Goal: Task Accomplishment & Management: Manage account settings

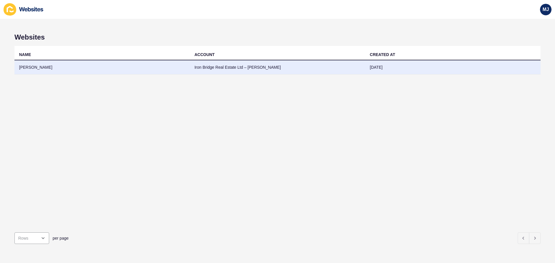
click at [205, 70] on td "Iron Bridge Real Estate Ltd – [PERSON_NAME]" at bounding box center [277, 67] width 175 height 14
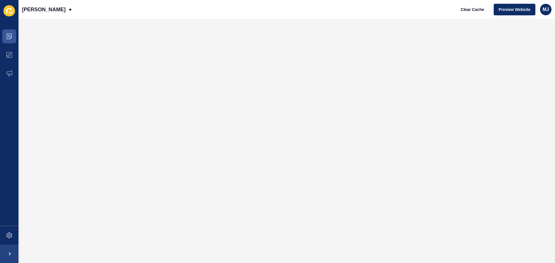
click at [8, 10] on icon at bounding box center [9, 10] width 12 height 11
click at [520, 8] on span "Preview Website" at bounding box center [514, 10] width 32 height 6
click at [10, 36] on icon at bounding box center [9, 36] width 3 height 0
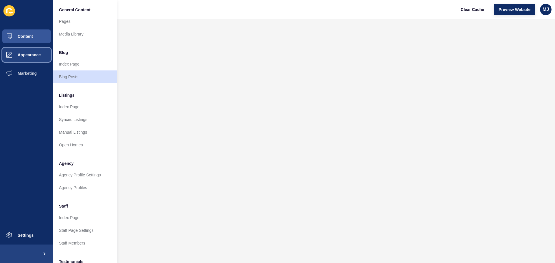
click at [27, 56] on span "Appearance" at bounding box center [20, 55] width 42 height 5
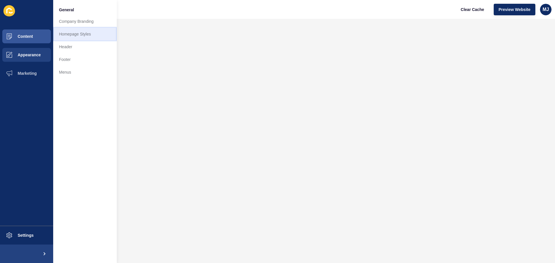
click at [75, 34] on link "Homepage Styles" at bounding box center [85, 34] width 64 height 13
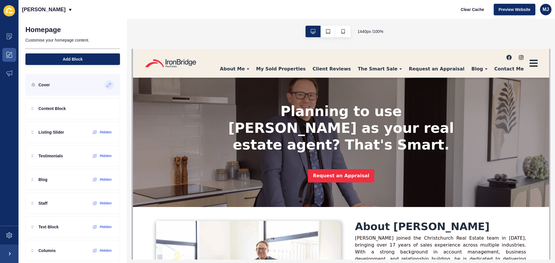
click at [107, 86] on icon at bounding box center [109, 85] width 4 height 4
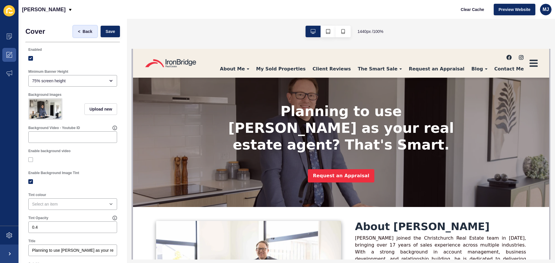
click at [83, 34] on span "Back" at bounding box center [88, 32] width 10 height 6
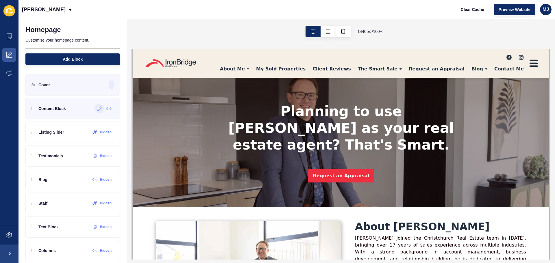
click at [97, 107] on icon at bounding box center [99, 108] width 5 height 5
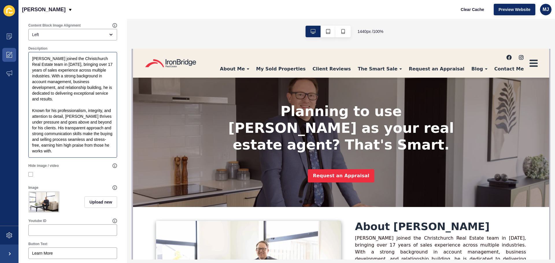
scroll to position [216, 0]
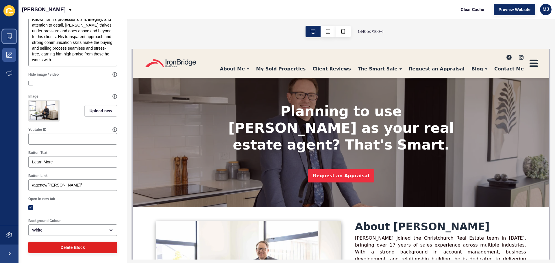
click at [11, 36] on icon at bounding box center [9, 37] width 6 height 6
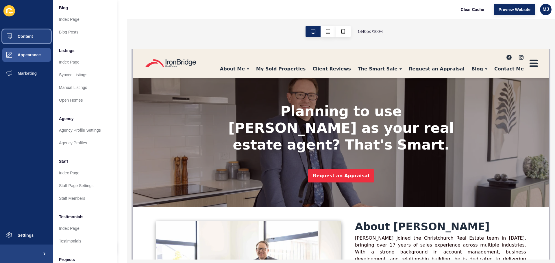
scroll to position [80, 0]
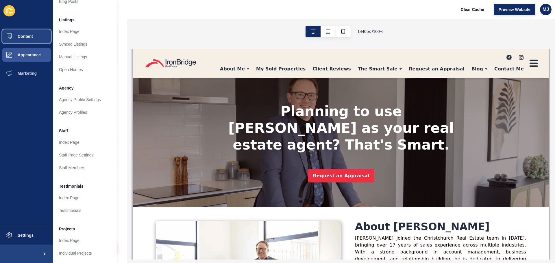
click at [34, 38] on button "Content" at bounding box center [26, 36] width 53 height 18
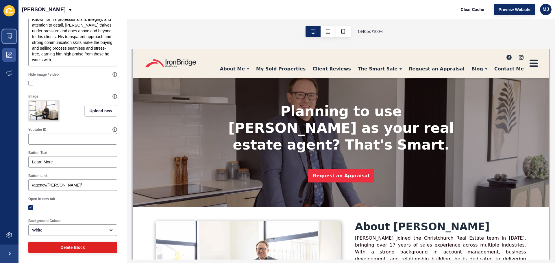
click at [14, 42] on span at bounding box center [9, 36] width 18 height 18
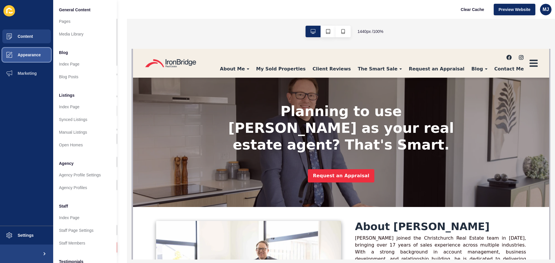
click at [13, 58] on span at bounding box center [9, 55] width 18 height 18
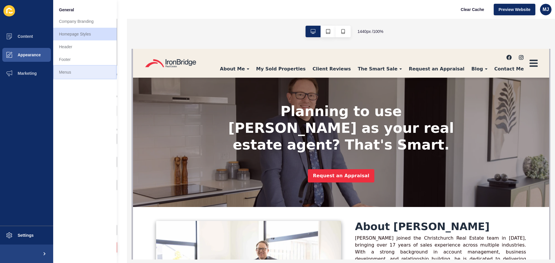
click at [69, 71] on link "Menus" at bounding box center [85, 72] width 64 height 13
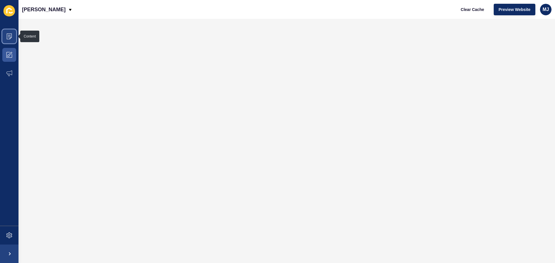
click at [9, 39] on span at bounding box center [9, 36] width 18 height 18
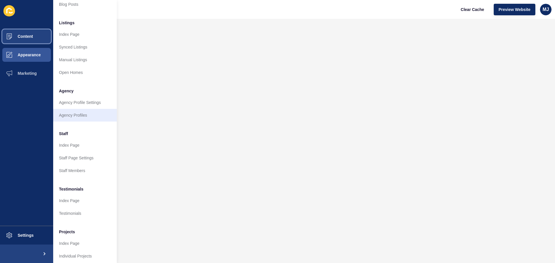
scroll to position [80, 0]
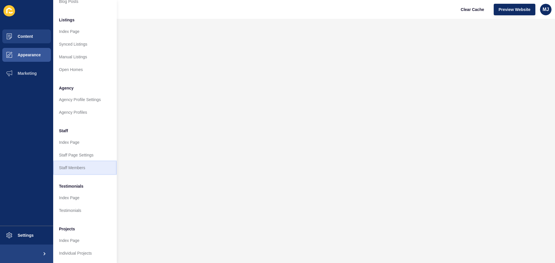
click at [83, 163] on link "Staff Members" at bounding box center [85, 167] width 64 height 13
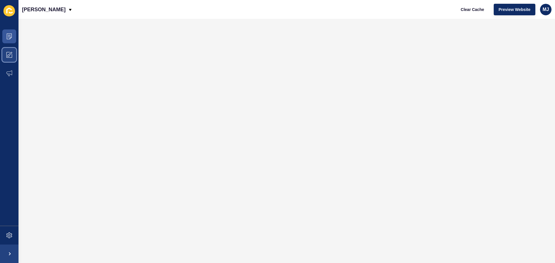
click at [9, 56] on icon at bounding box center [9, 55] width 6 height 6
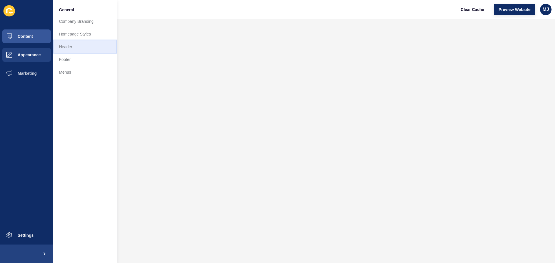
click at [73, 45] on link "Header" at bounding box center [85, 46] width 64 height 13
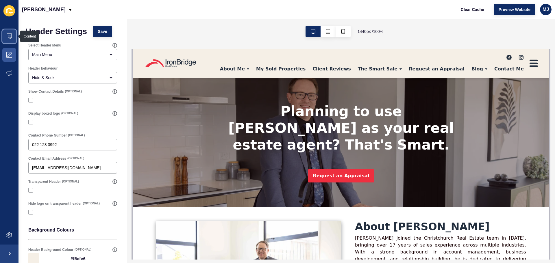
click at [11, 41] on span at bounding box center [9, 36] width 18 height 18
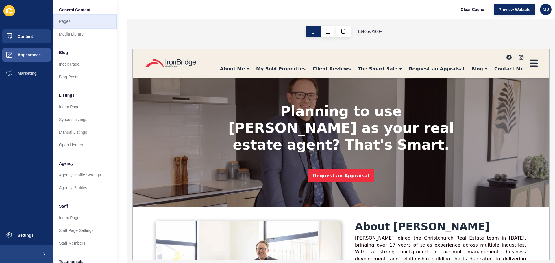
click at [61, 22] on link "Pages" at bounding box center [85, 21] width 64 height 13
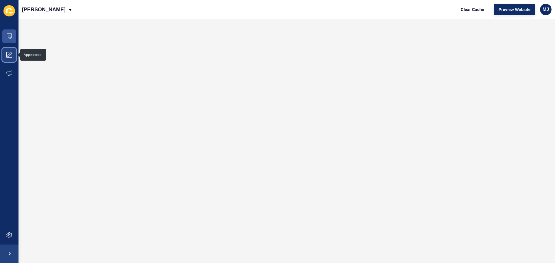
click at [13, 53] on span at bounding box center [9, 55] width 18 height 18
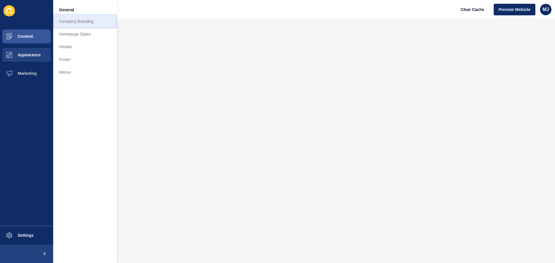
click at [75, 25] on link "Company Branding" at bounding box center [85, 21] width 64 height 13
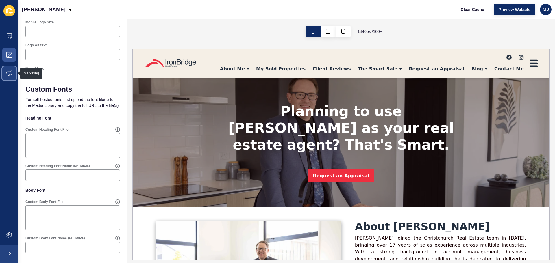
click at [7, 77] on span at bounding box center [9, 73] width 18 height 18
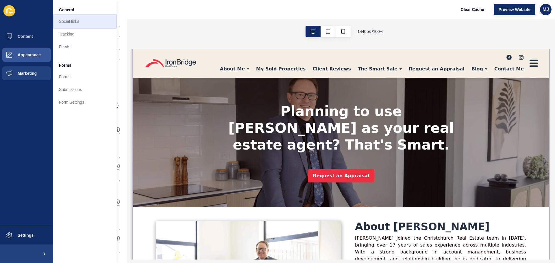
click at [71, 19] on link "Social links" at bounding box center [85, 21] width 64 height 13
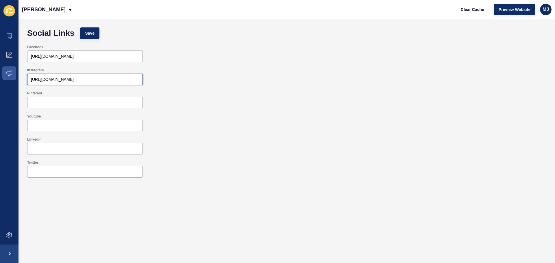
drag, startPoint x: 121, startPoint y: 79, endPoint x: 16, endPoint y: 86, distance: 105.3
click at [16, 86] on div "Content Appearance Marketing Settings [PERSON_NAME] Clear Cache Preview Website…" at bounding box center [277, 131] width 555 height 263
click at [65, 145] on div at bounding box center [85, 149] width 116 height 12
paste input "[URL][DOMAIN_NAME]"
type input "[URL][DOMAIN_NAME]"
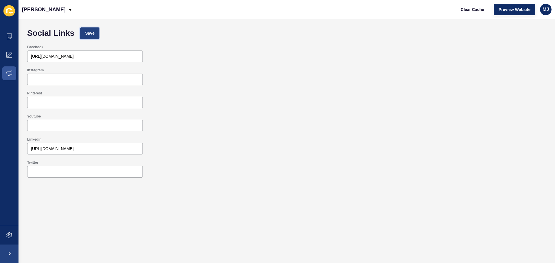
click at [88, 35] on span "Save" at bounding box center [90, 33] width 10 height 6
click at [513, 10] on span "Preview Website" at bounding box center [514, 10] width 32 height 6
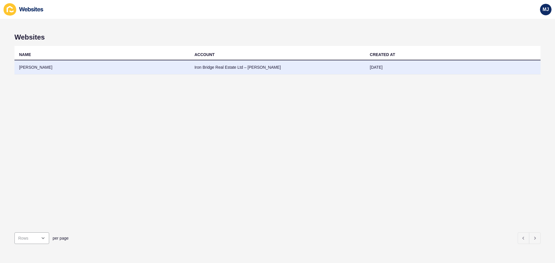
click at [203, 68] on td "Iron Bridge Real Estate Ltd – [PERSON_NAME]" at bounding box center [277, 67] width 175 height 14
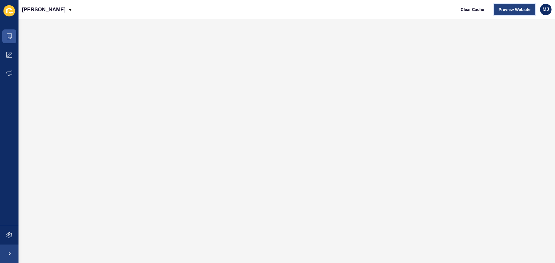
click at [519, 11] on span "Preview Website" at bounding box center [514, 10] width 32 height 6
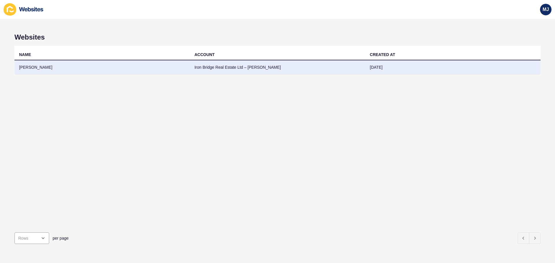
click at [276, 66] on td "Iron Bridge Real Estate Ltd – [PERSON_NAME]" at bounding box center [277, 67] width 175 height 14
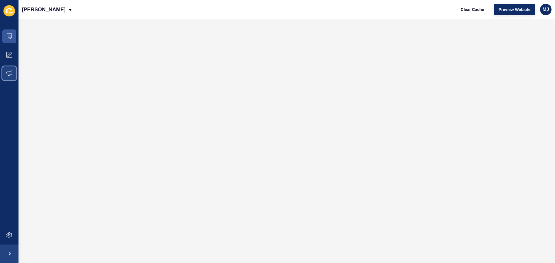
click at [13, 75] on span at bounding box center [9, 73] width 18 height 18
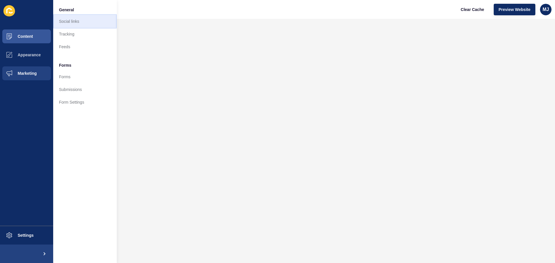
click at [79, 18] on link "Social links" at bounding box center [85, 21] width 64 height 13
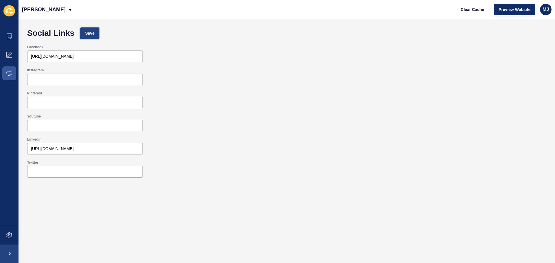
click at [91, 36] on button "Save" at bounding box center [89, 33] width 19 height 12
click at [9, 76] on icon at bounding box center [9, 73] width 6 height 6
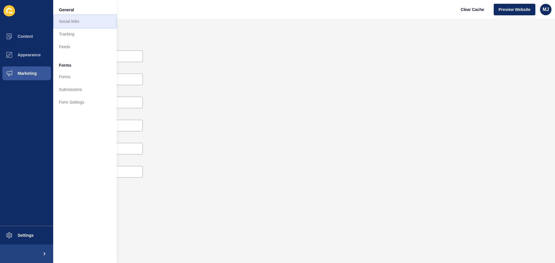
click at [69, 22] on link "Social links" at bounding box center [85, 21] width 64 height 13
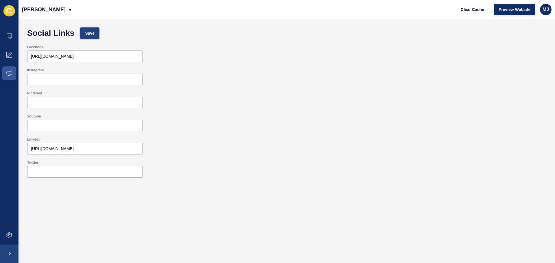
click at [98, 30] on button "Save" at bounding box center [89, 33] width 19 height 12
click at [518, 12] on span "Preview Website" at bounding box center [514, 10] width 32 height 6
